Goal: Feedback & Contribution: Leave review/rating

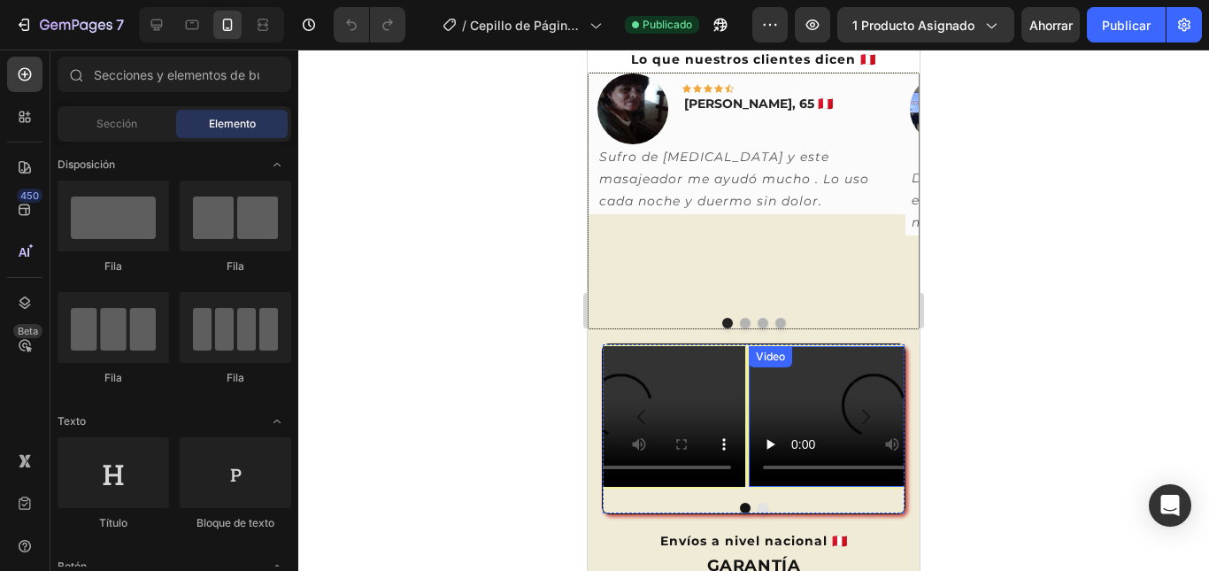
scroll to position [885, 0]
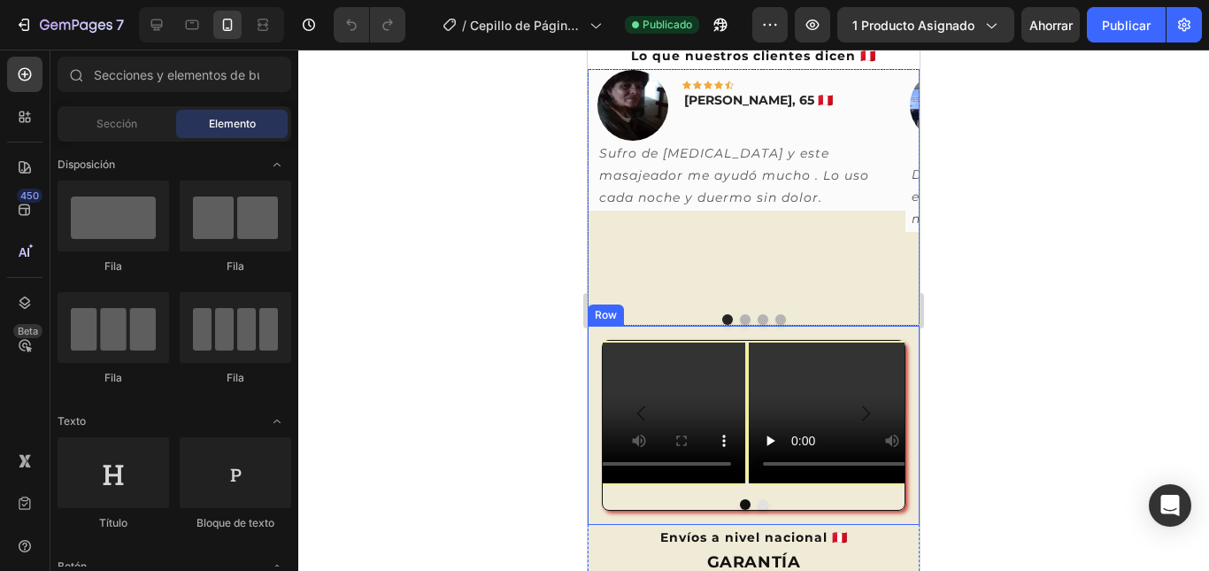
click at [826, 335] on div "Video Video [GEOGRAPHIC_DATA]" at bounding box center [754, 425] width 332 height 199
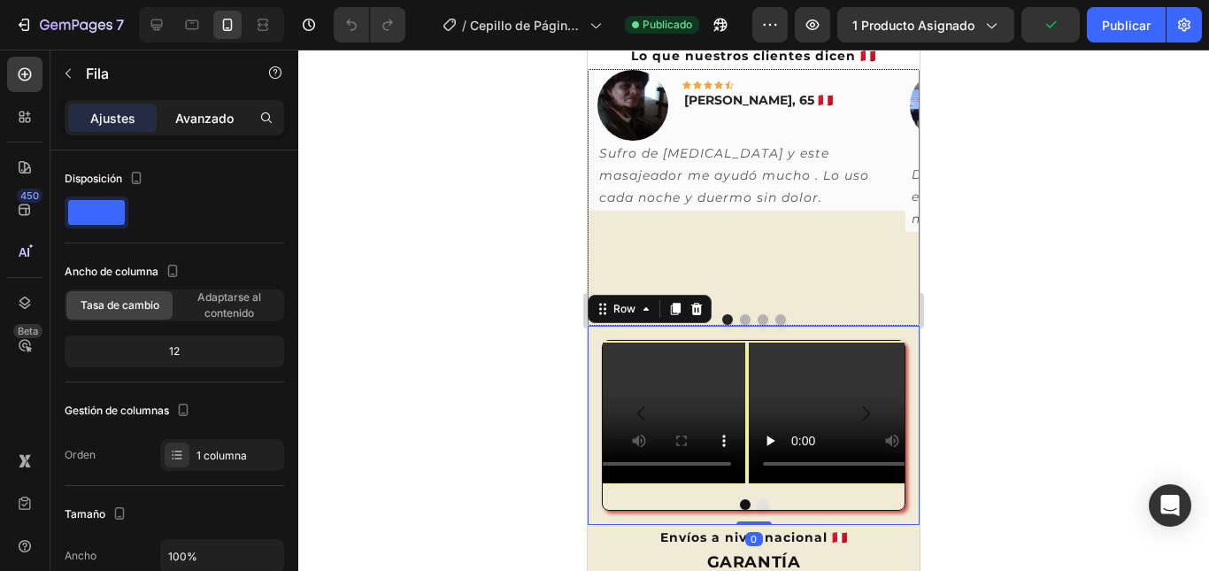
click at [204, 117] on font "Avanzado" at bounding box center [204, 118] width 58 height 15
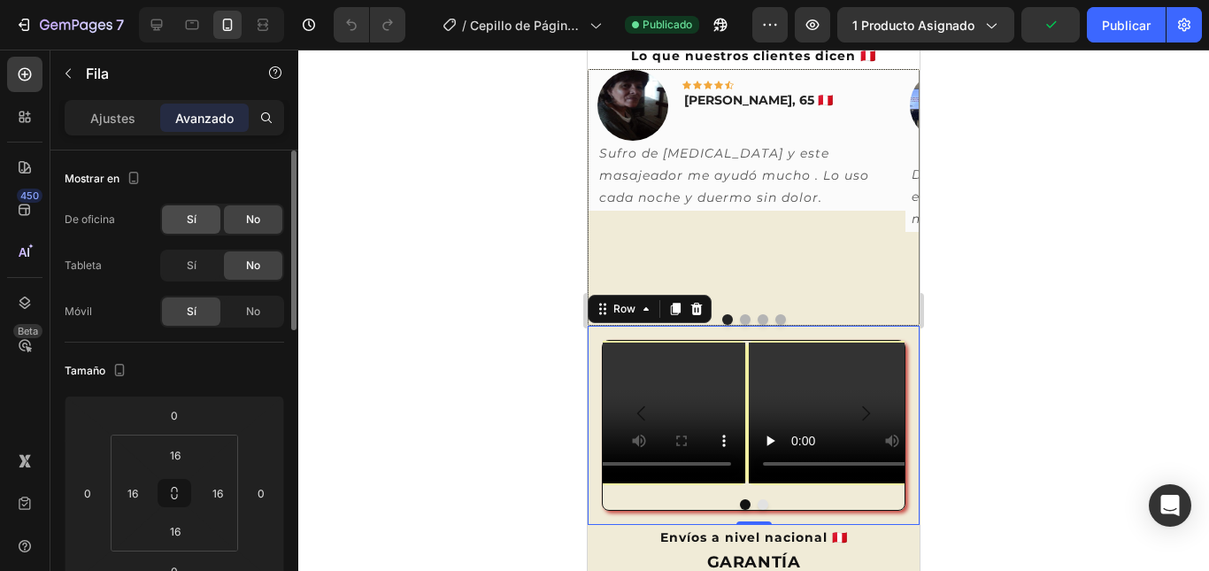
click at [198, 219] on div "Sí" at bounding box center [191, 219] width 58 height 28
drag, startPoint x: 190, startPoint y: 262, endPoint x: 196, endPoint y: 273, distance: 12.7
click at [190, 263] on font "Sí" at bounding box center [192, 264] width 10 height 13
click at [246, 313] on font "No" at bounding box center [253, 310] width 14 height 13
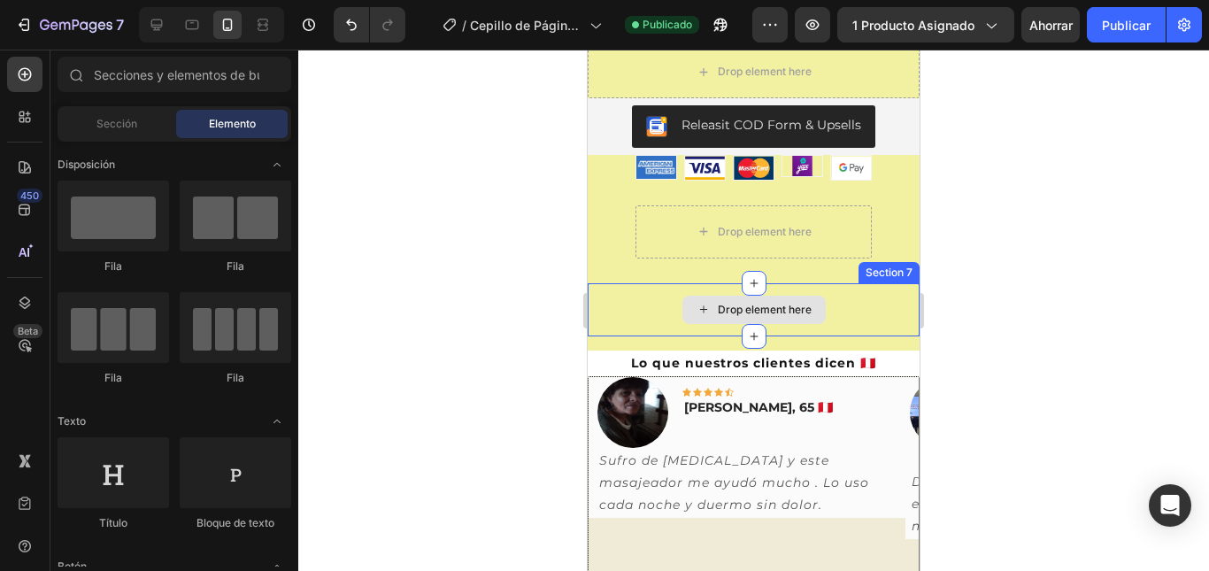
scroll to position [606, 0]
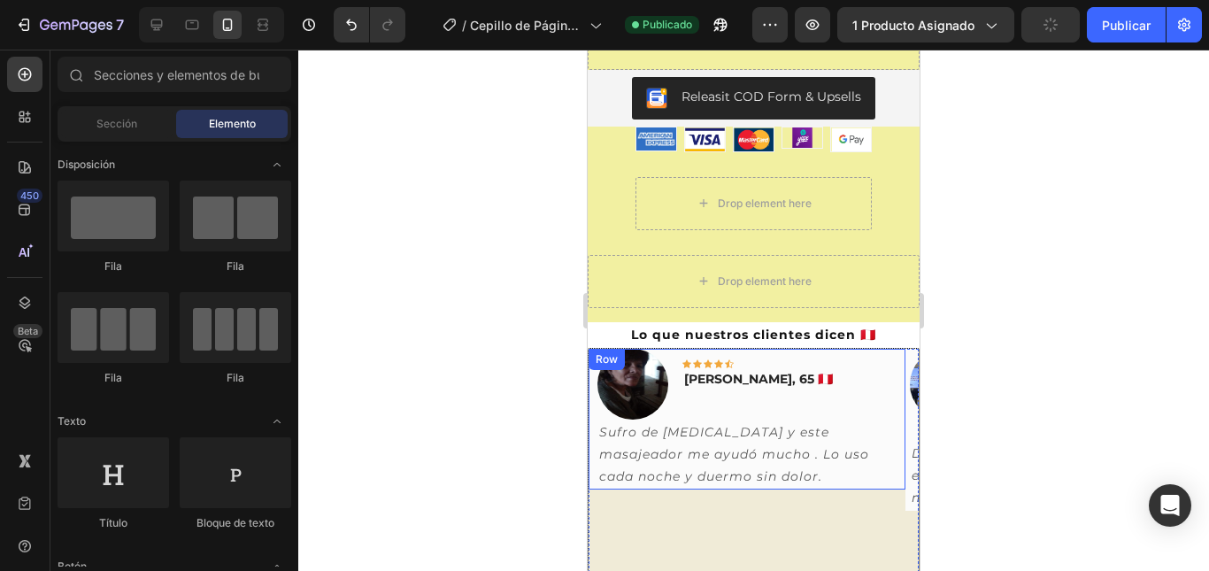
click at [898, 369] on div "Image Icon Icon Icon Icon Icon Row [PERSON_NAME], 65 🇵🇪 Text block Row Sufro de…" at bounding box center [747, 420] width 317 height 142
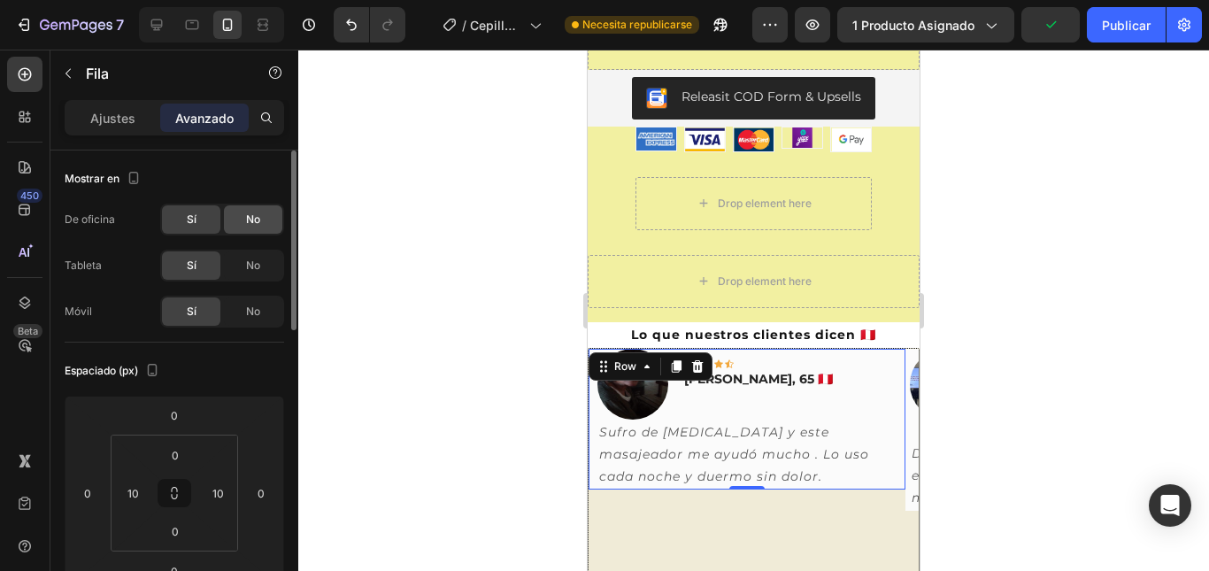
click at [249, 219] on font "No" at bounding box center [253, 218] width 14 height 13
click at [250, 267] on font "No" at bounding box center [253, 264] width 14 height 13
click at [196, 214] on font "Sí" at bounding box center [192, 218] width 10 height 13
click at [197, 266] on div "Sí" at bounding box center [191, 265] width 58 height 28
click at [249, 308] on font "No" at bounding box center [253, 310] width 14 height 13
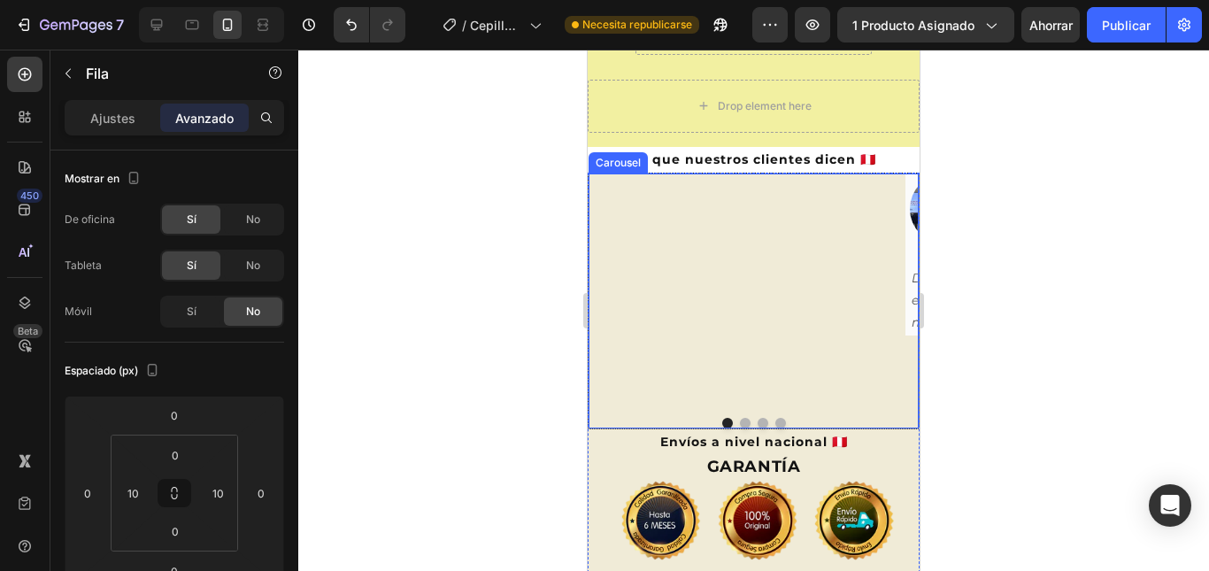
scroll to position [783, 0]
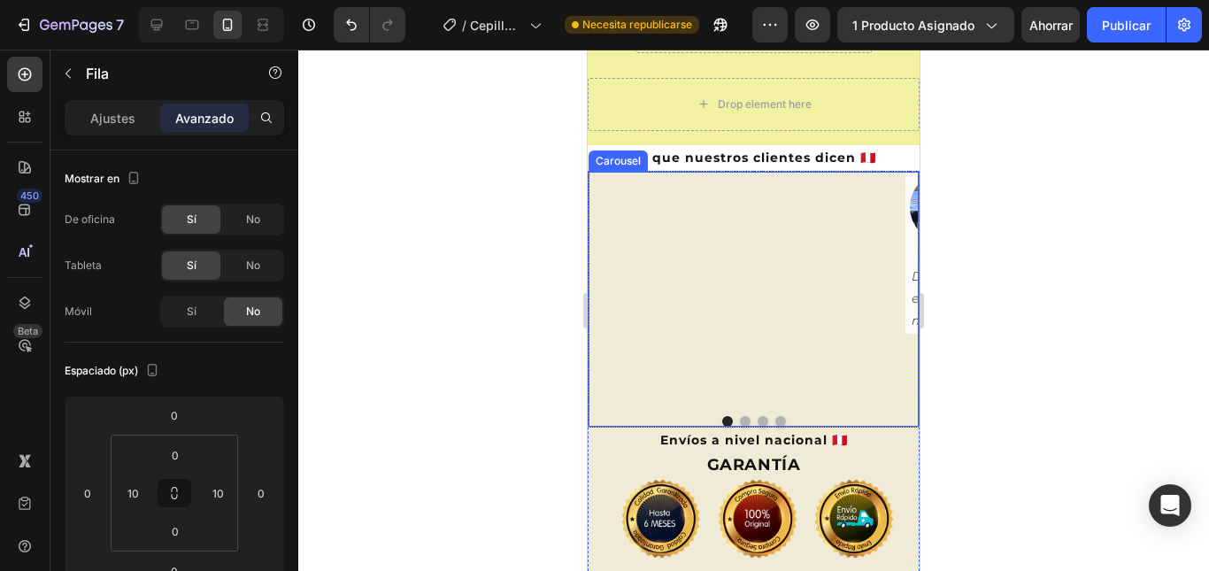
click at [879, 200] on div "Image Icon Icon Icon Icon Icon Row [PERSON_NAME], 65 🇵🇪 Text block Row Sufro de…" at bounding box center [747, 287] width 317 height 230
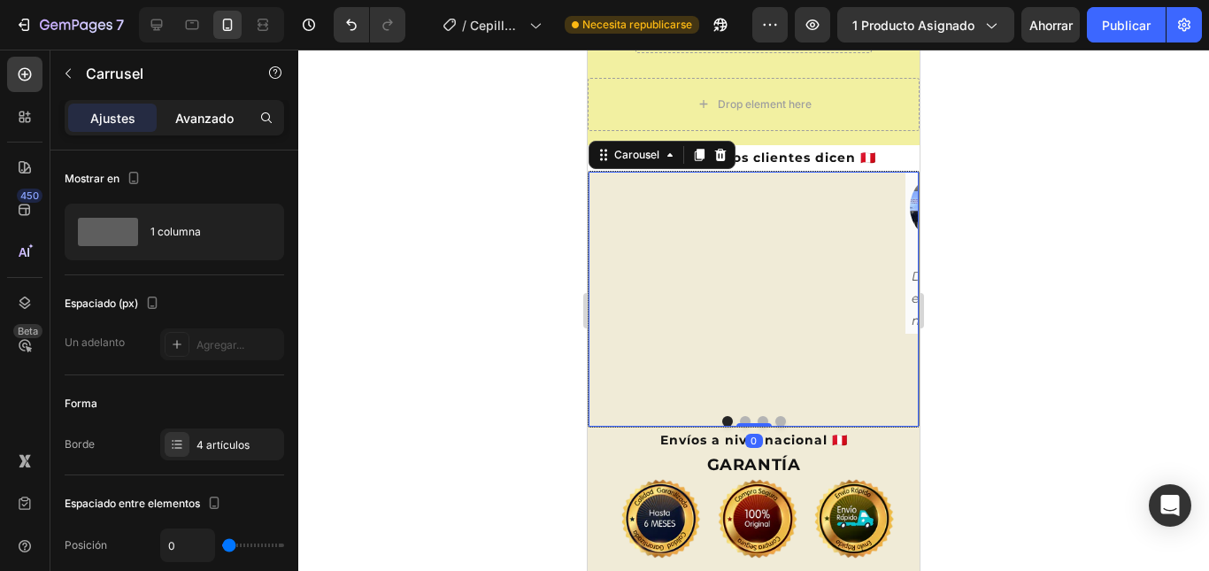
click at [200, 114] on font "Avanzado" at bounding box center [204, 118] width 58 height 15
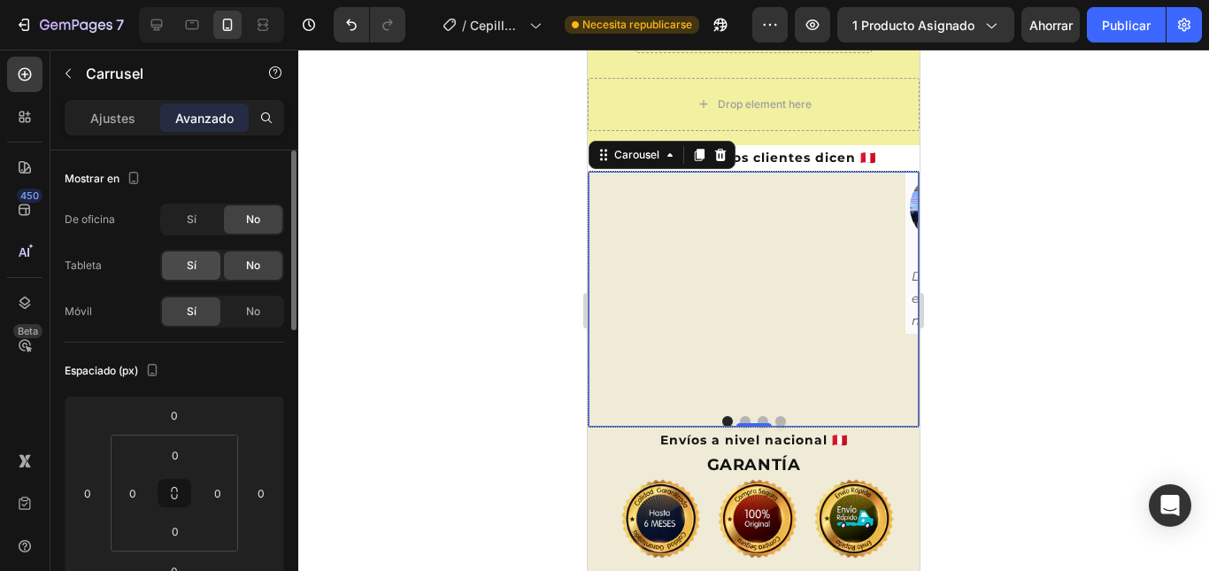
drag, startPoint x: 189, startPoint y: 268, endPoint x: 191, endPoint y: 227, distance: 40.8
click at [189, 267] on font "Sí" at bounding box center [192, 264] width 10 height 13
click at [192, 222] on font "Sí" at bounding box center [192, 218] width 10 height 13
click at [244, 306] on div "No" at bounding box center [253, 311] width 58 height 28
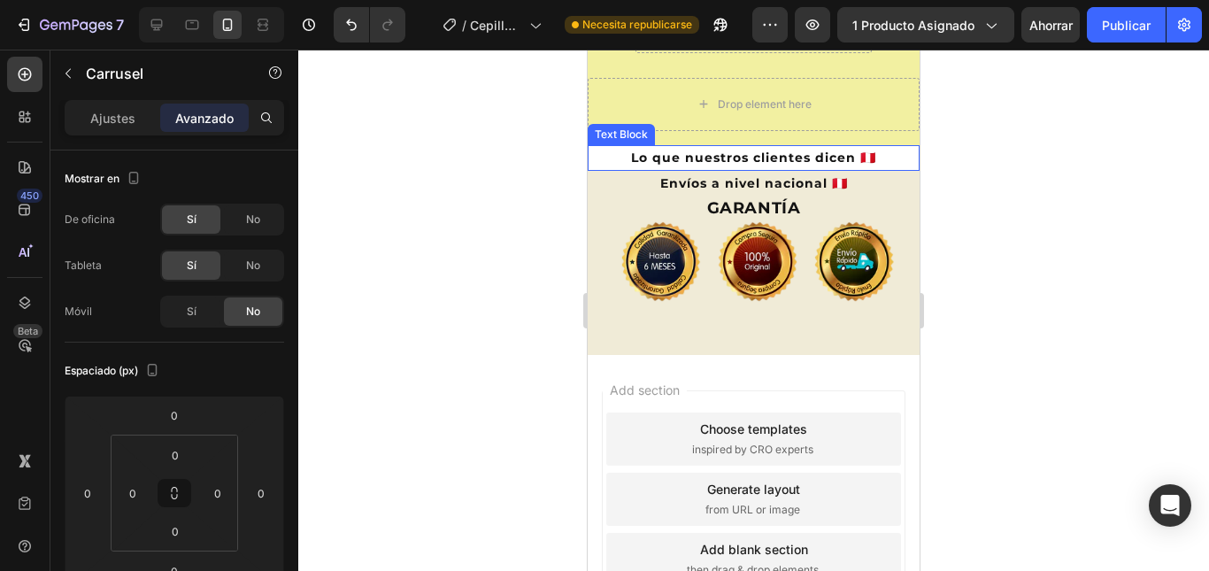
click at [882, 152] on p "Lo que nuestros clientes dicen 🇵🇪" at bounding box center [753, 158] width 328 height 22
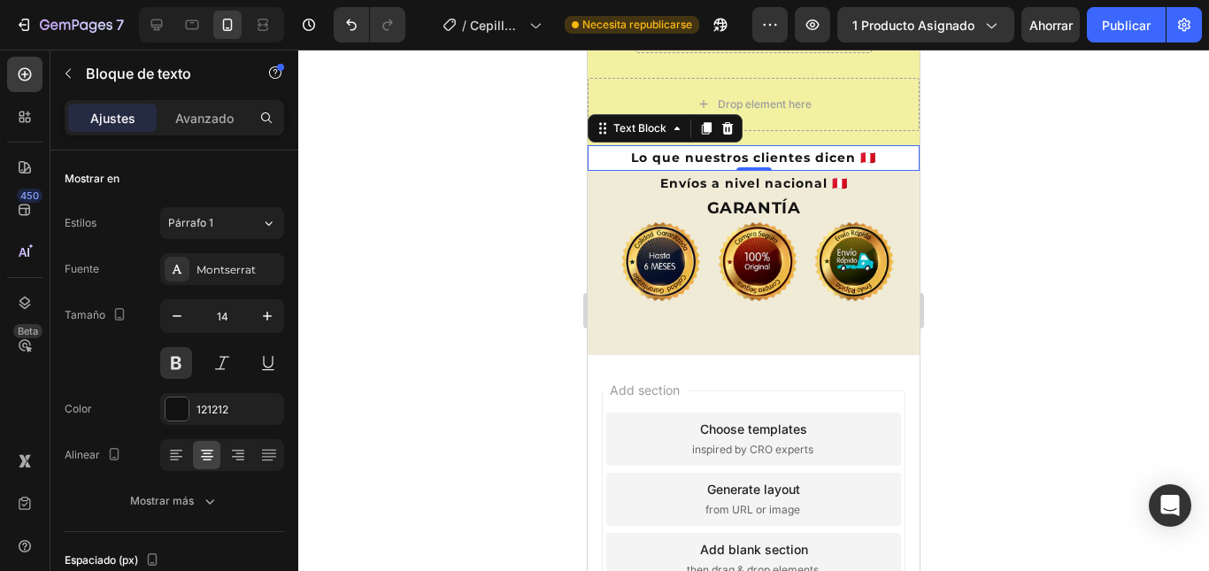
click at [887, 157] on p "Lo que nuestros clientes dicen 🇵🇪" at bounding box center [753, 158] width 328 height 22
click at [230, 113] on font "Avanzado" at bounding box center [204, 118] width 58 height 15
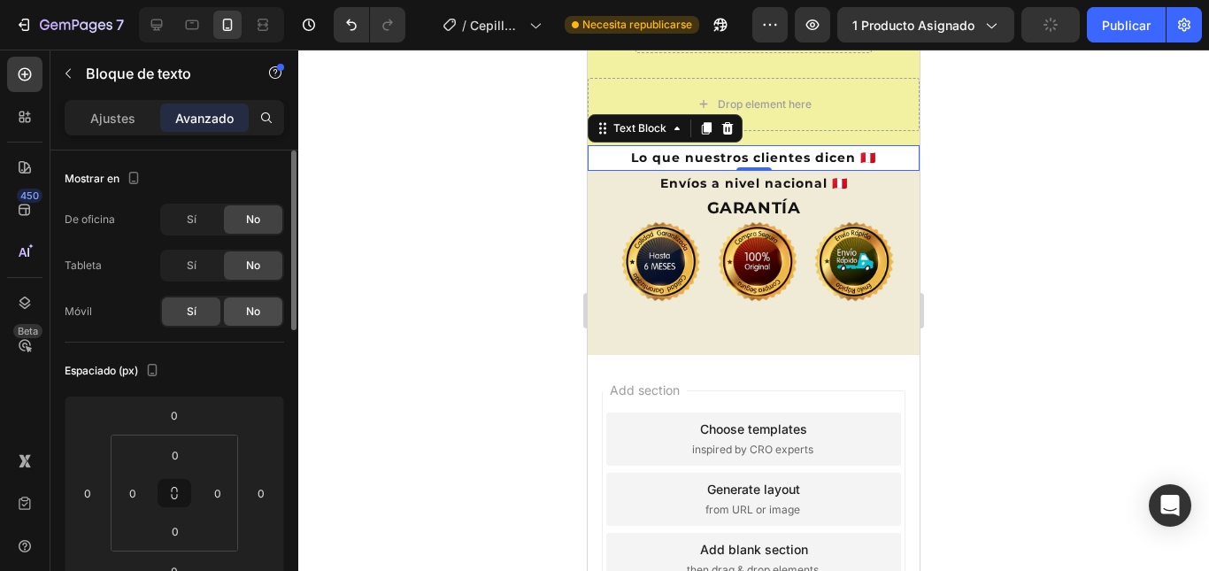
click at [242, 308] on div "No" at bounding box center [253, 311] width 58 height 28
click at [198, 218] on div "Sí" at bounding box center [191, 219] width 58 height 28
click at [197, 264] on div "Sí" at bounding box center [191, 265] width 58 height 28
click at [248, 303] on div "No" at bounding box center [253, 311] width 58 height 28
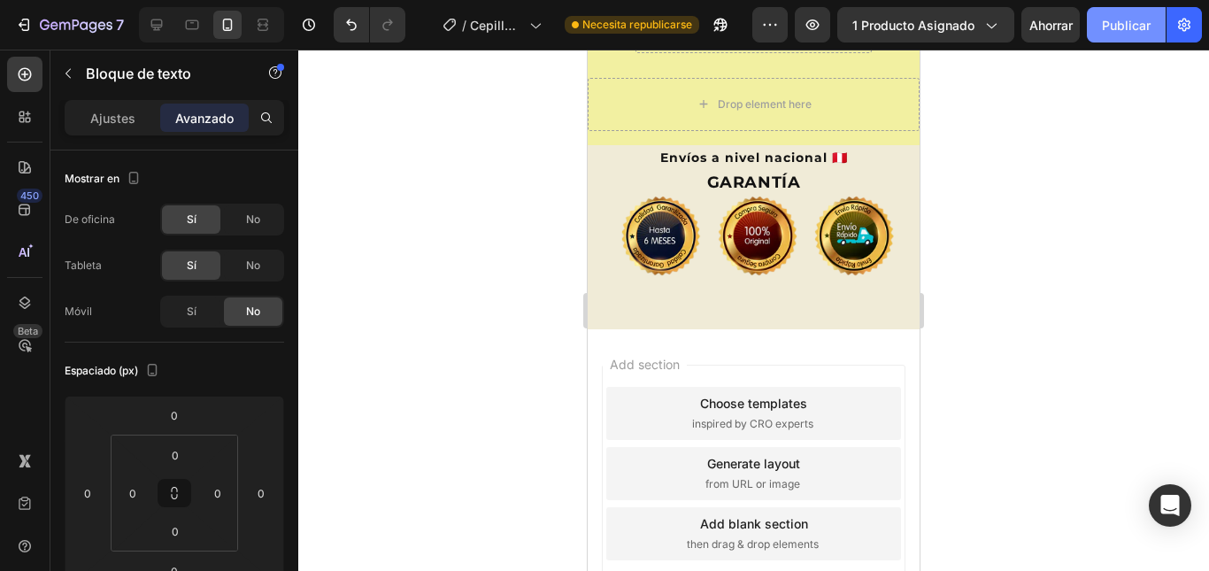
click at [1111, 22] on font "Publicar" at bounding box center [1126, 25] width 49 height 15
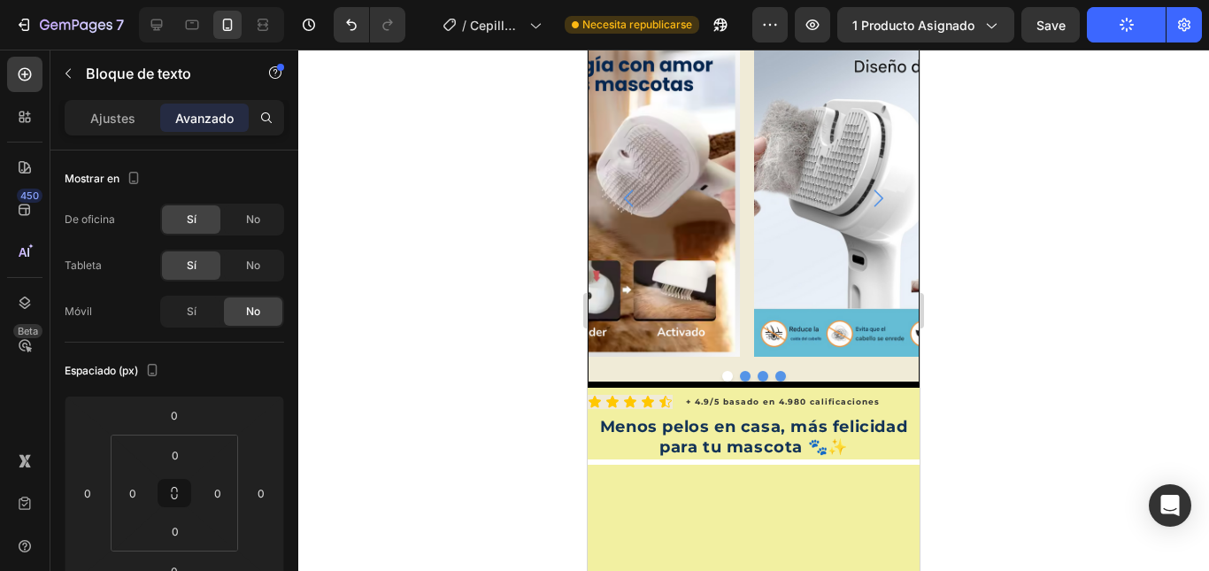
scroll to position [0, 0]
